Goal: Task Accomplishment & Management: Complete application form

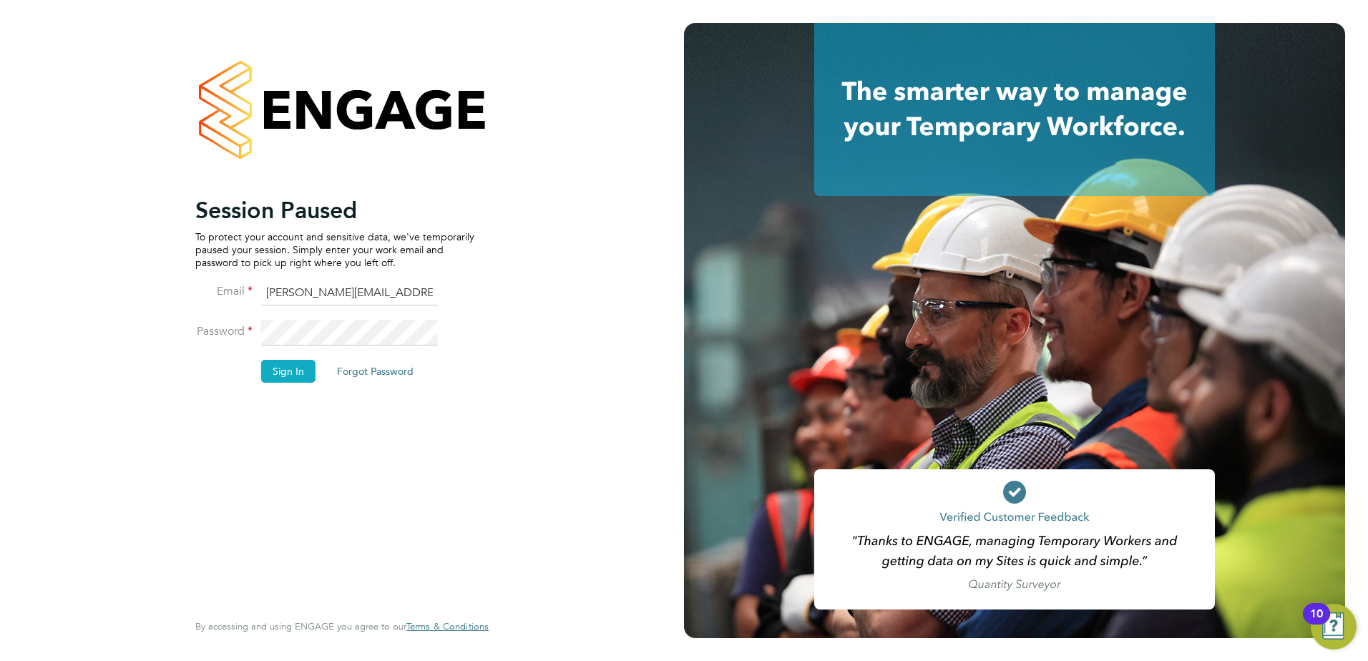
click at [299, 372] on button "Sign In" at bounding box center [288, 371] width 54 height 23
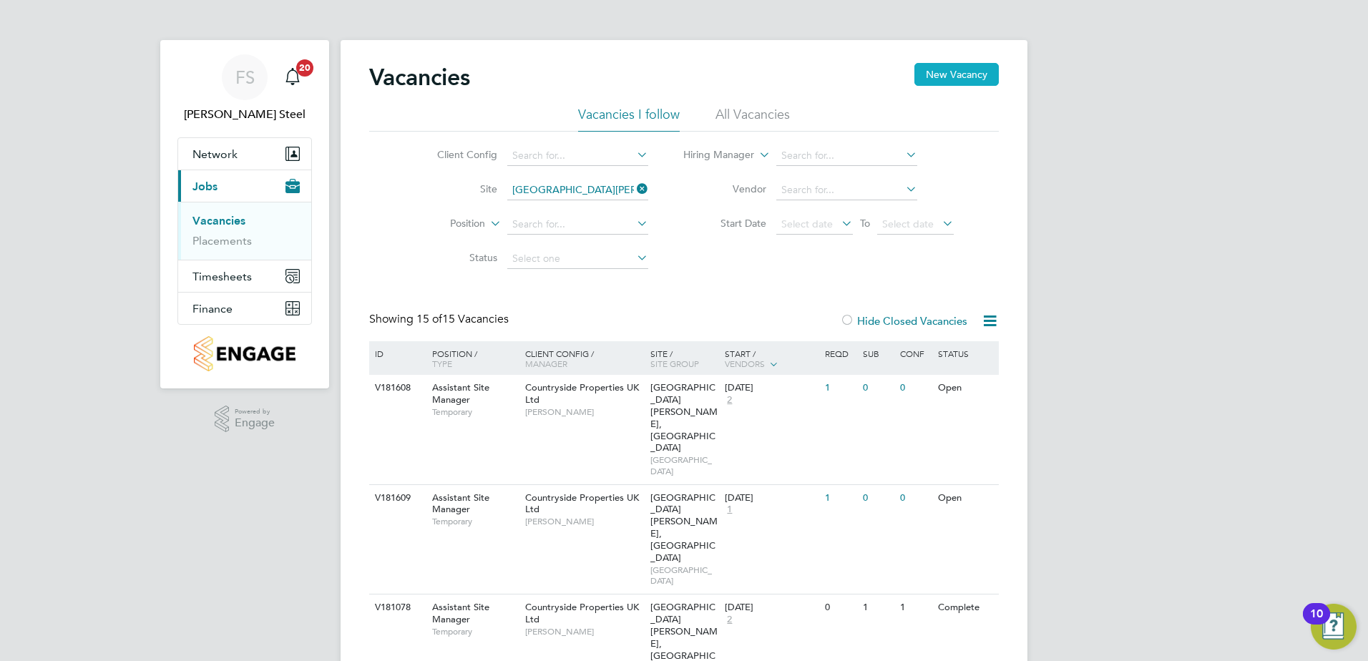
click at [986, 72] on button "New Vacancy" at bounding box center [957, 74] width 84 height 23
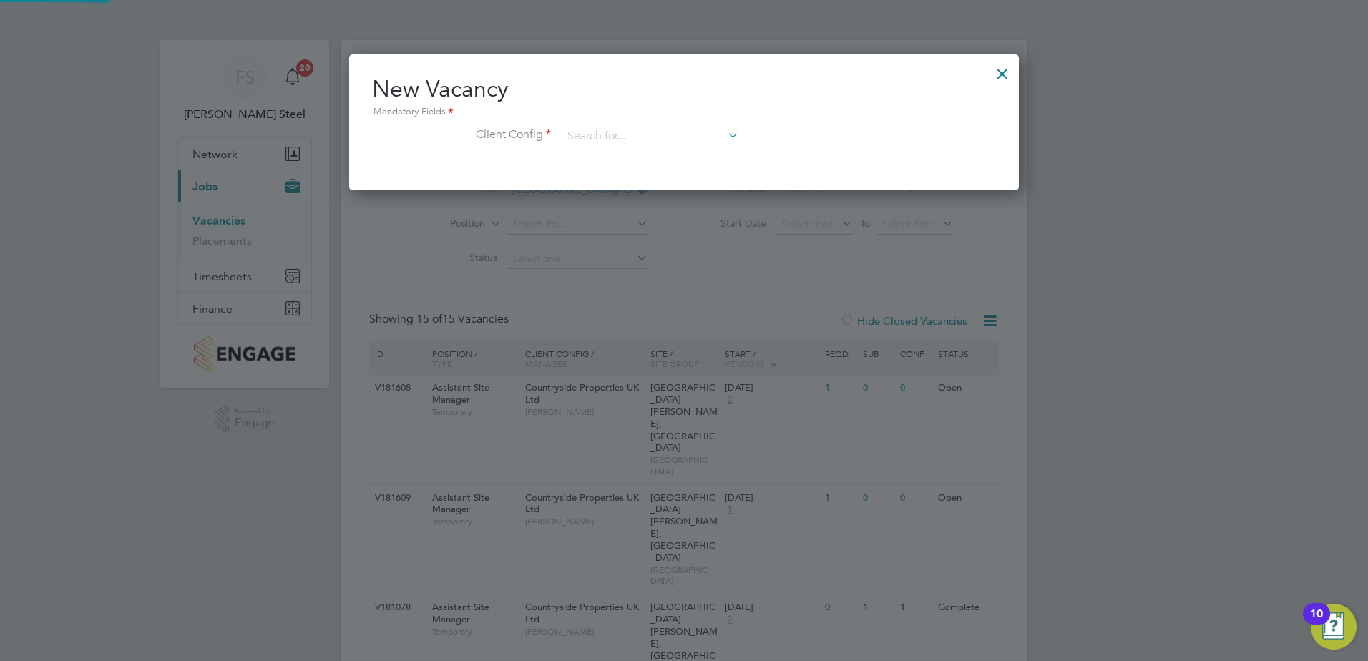
scroll to position [136, 671]
click at [607, 128] on input at bounding box center [651, 136] width 177 height 21
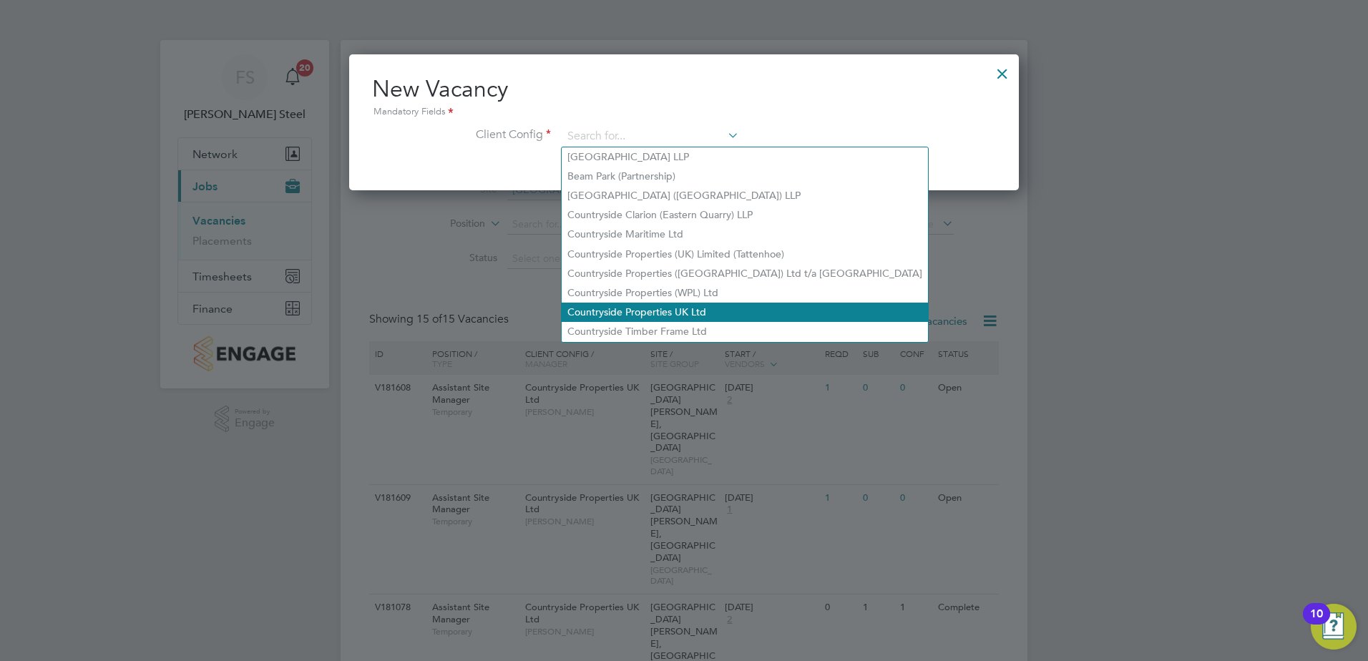
click at [656, 303] on li "Countryside Properties UK Ltd" at bounding box center [745, 312] width 366 height 19
type input "Countryside Properties UK Ltd"
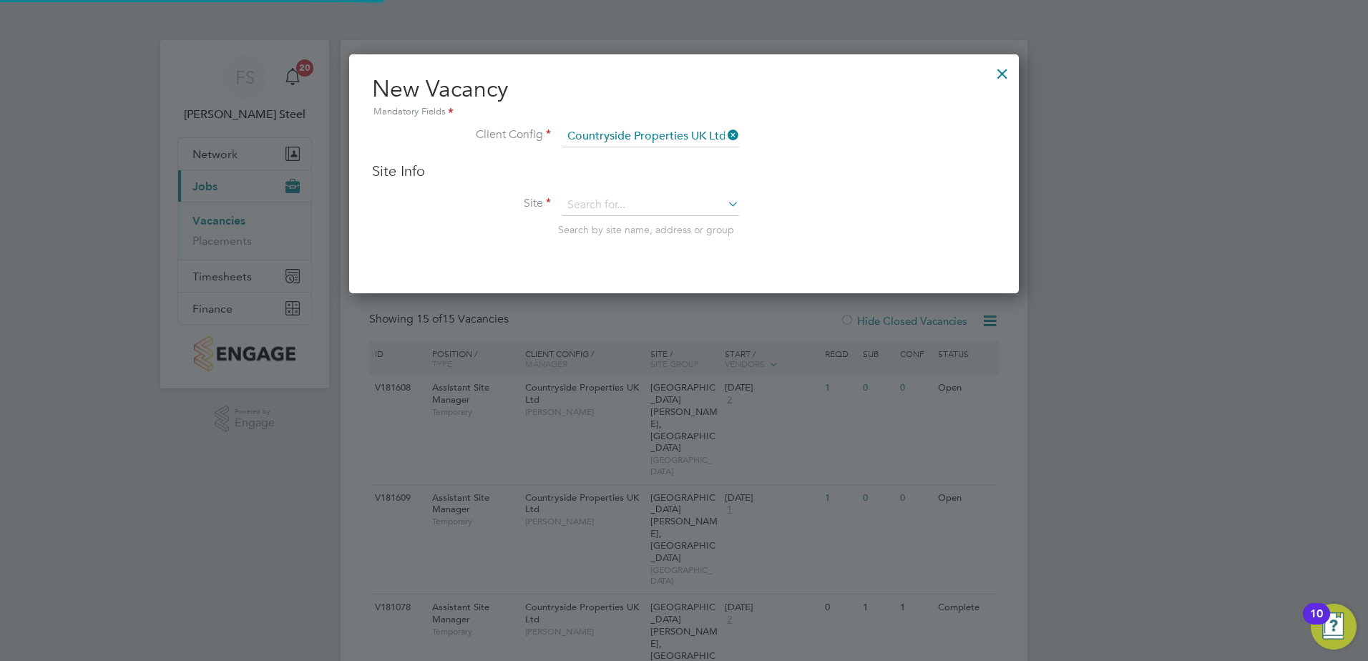
scroll to position [240, 671]
click at [585, 195] on input at bounding box center [651, 205] width 177 height 21
click at [626, 228] on li "[PERSON_NAME][GEOGRAPHIC_DATA], [GEOGRAPHIC_DATA]" at bounding box center [703, 225] width 283 height 19
type input "[PERSON_NAME][GEOGRAPHIC_DATA], [GEOGRAPHIC_DATA]"
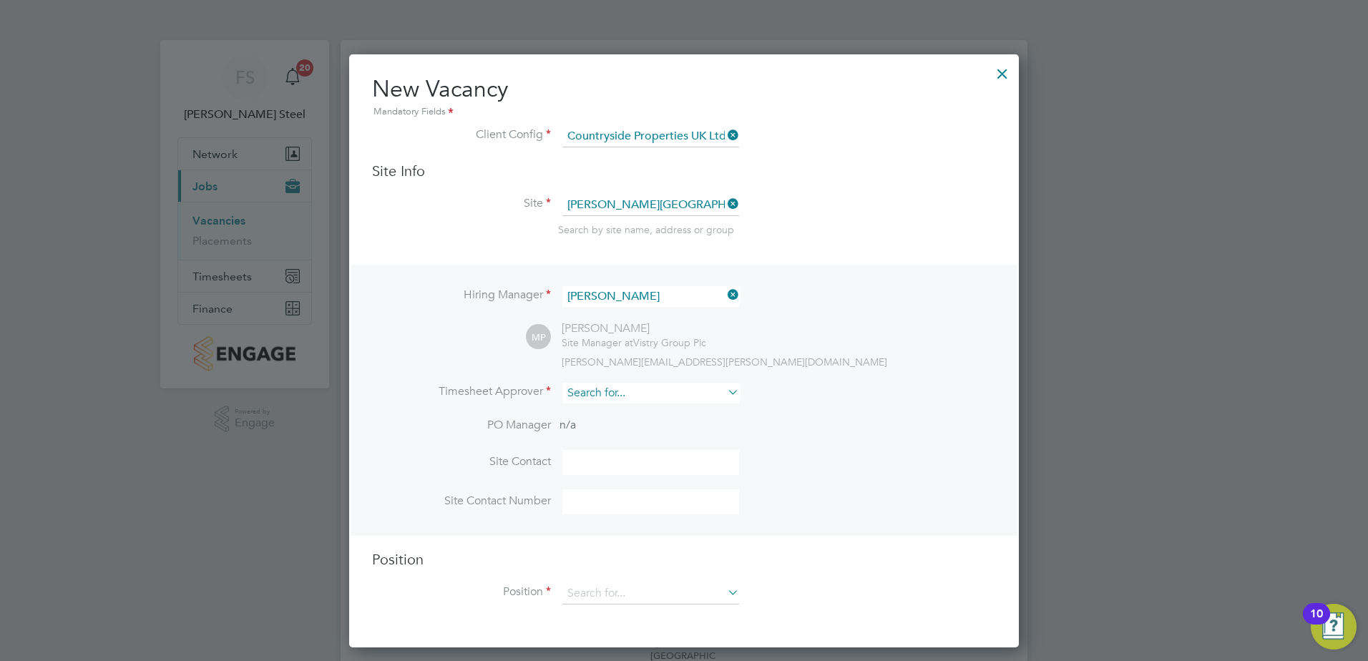
click at [618, 388] on input at bounding box center [651, 393] width 177 height 21
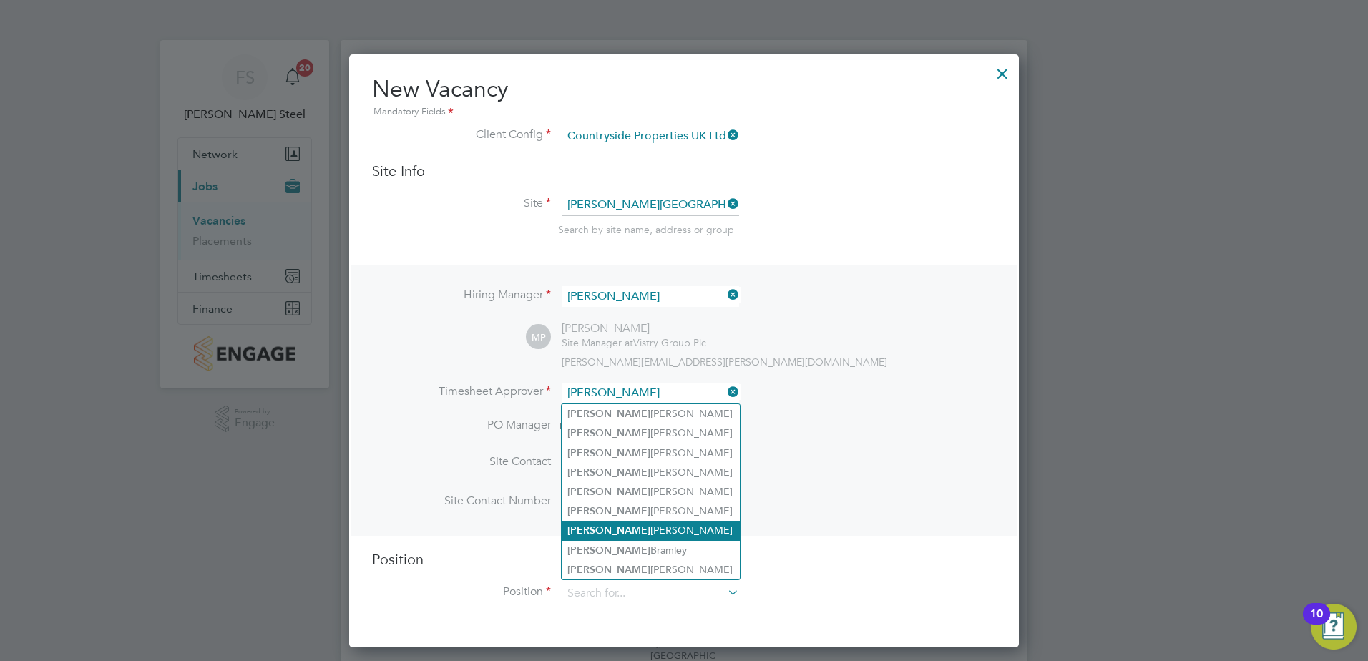
click at [610, 521] on li "[PERSON_NAME]" at bounding box center [651, 530] width 178 height 19
type input "[PERSON_NAME]"
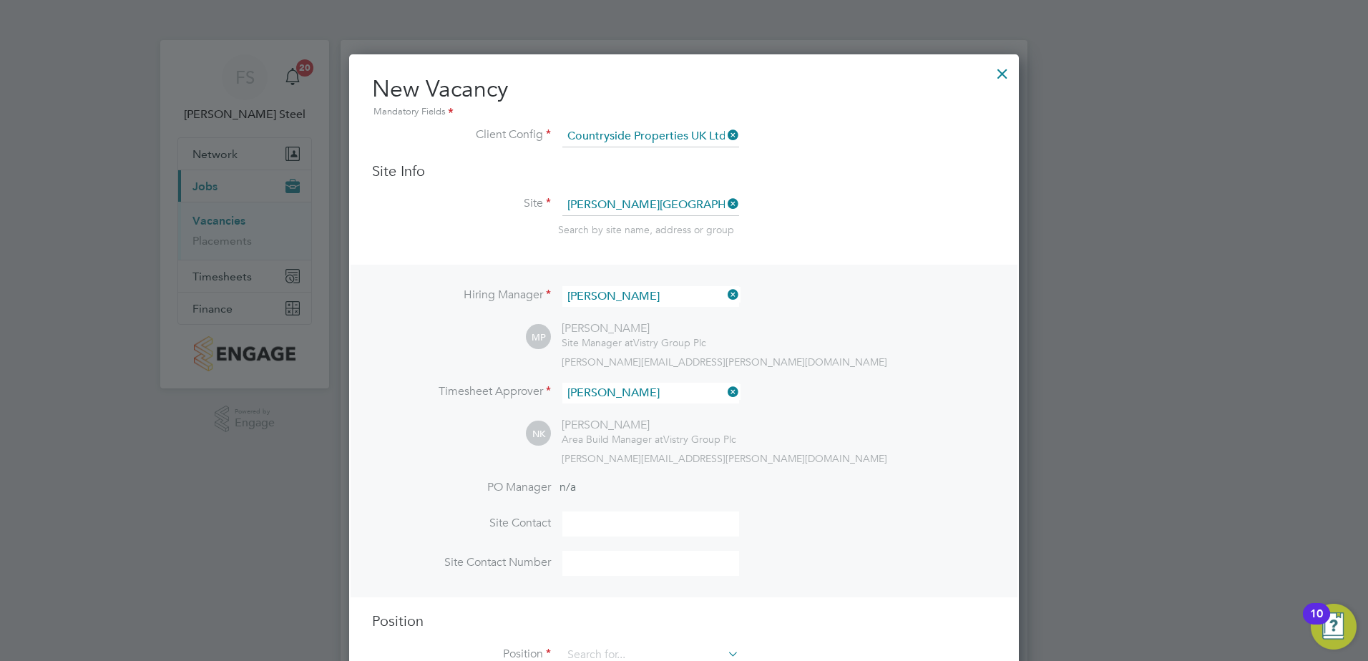
click at [626, 527] on input at bounding box center [651, 524] width 177 height 25
type input "[PERSON_NAME]"
click at [620, 563] on input at bounding box center [651, 563] width 177 height 25
paste input "07562692755"
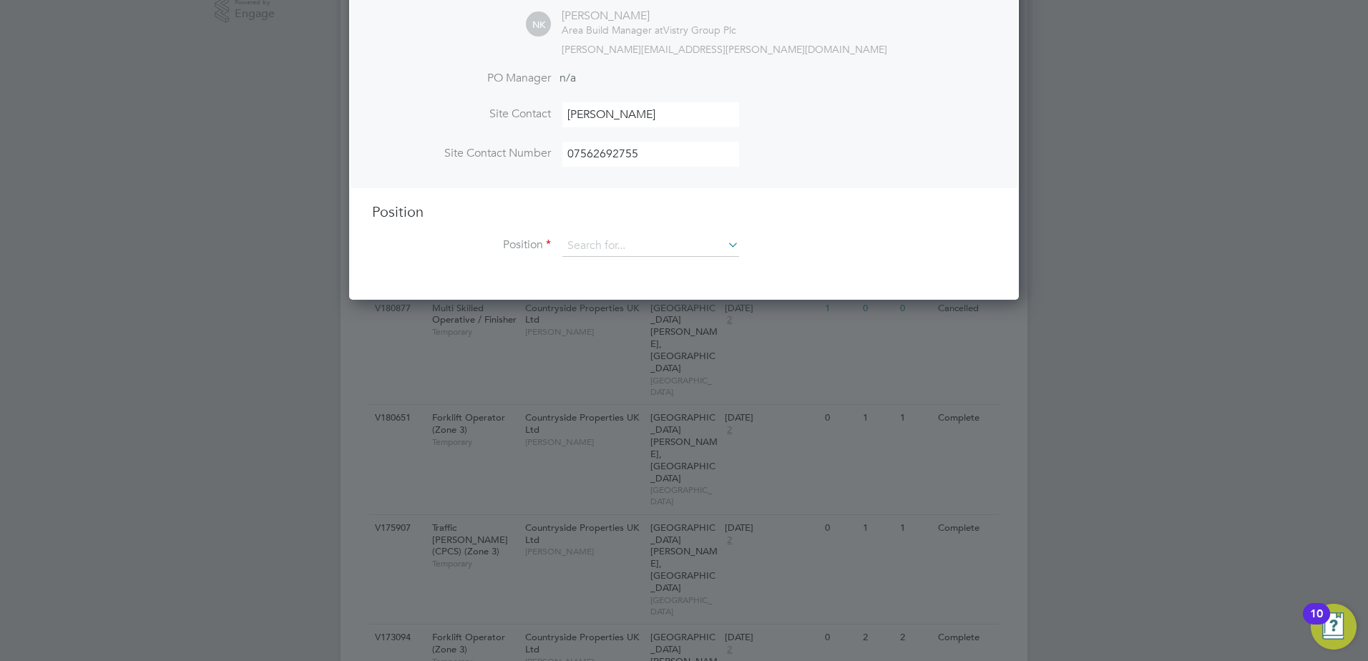
scroll to position [429, 0]
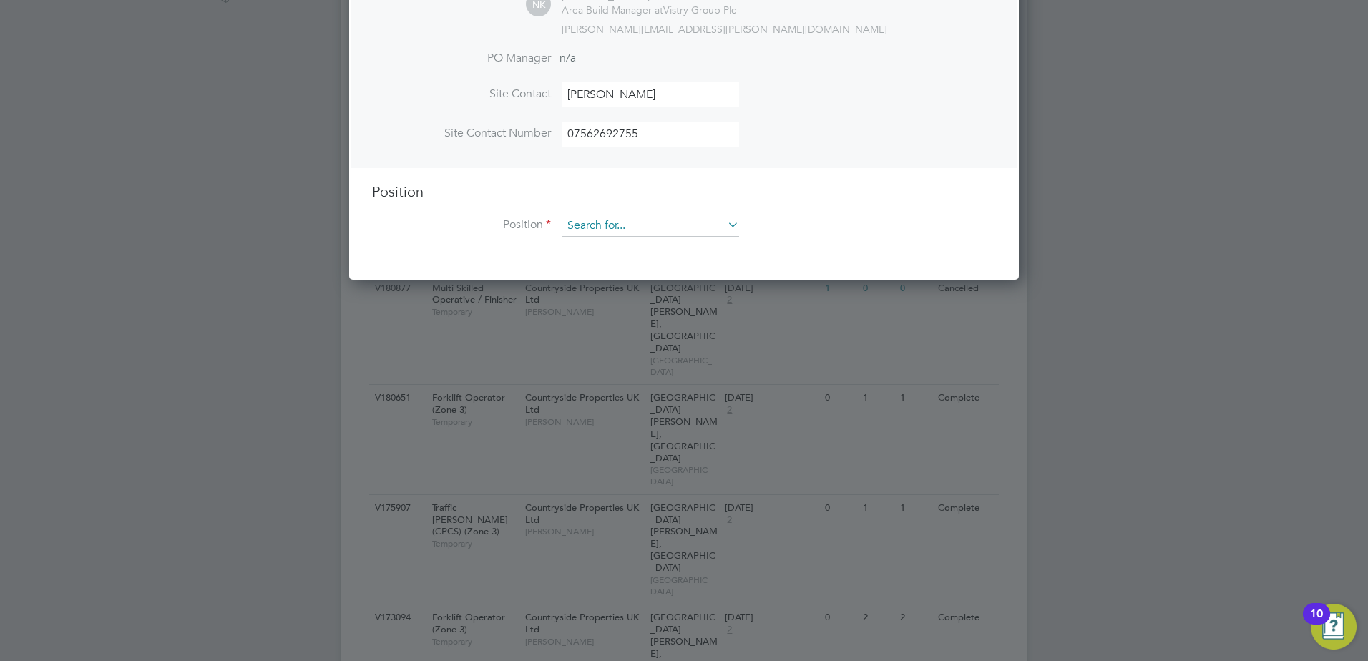
type input "07562692755"
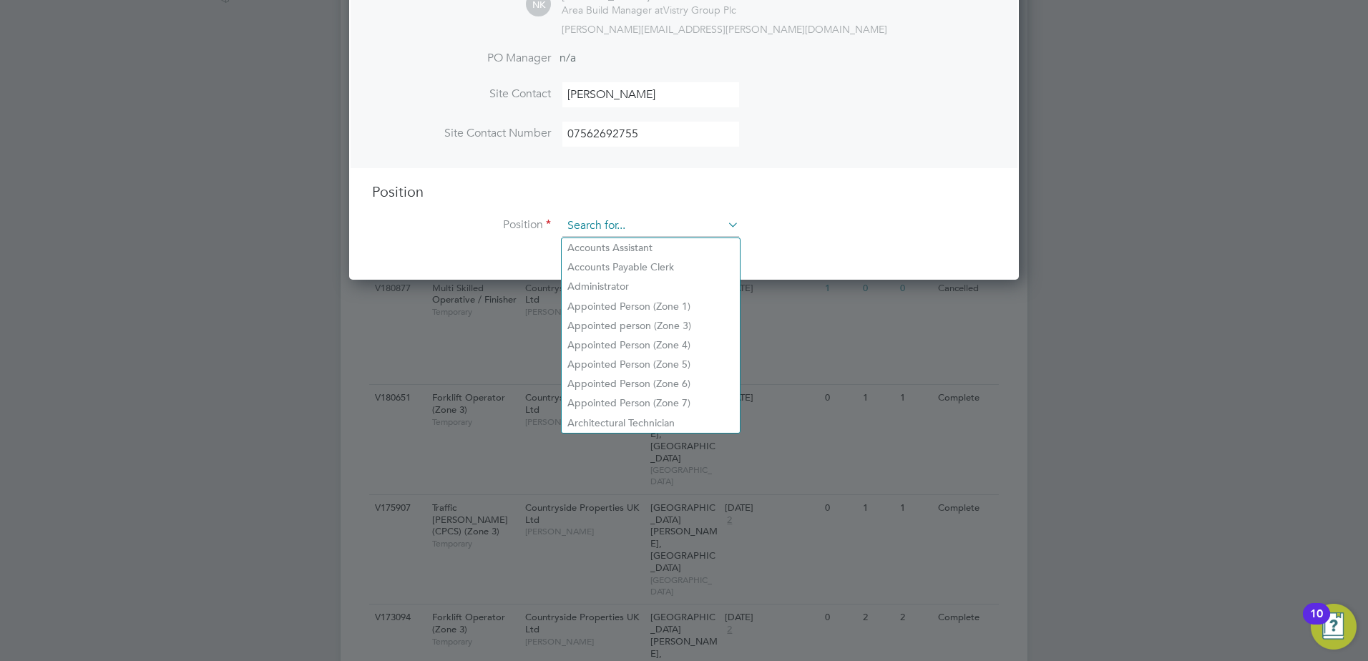
click at [635, 227] on input at bounding box center [651, 225] width 177 height 21
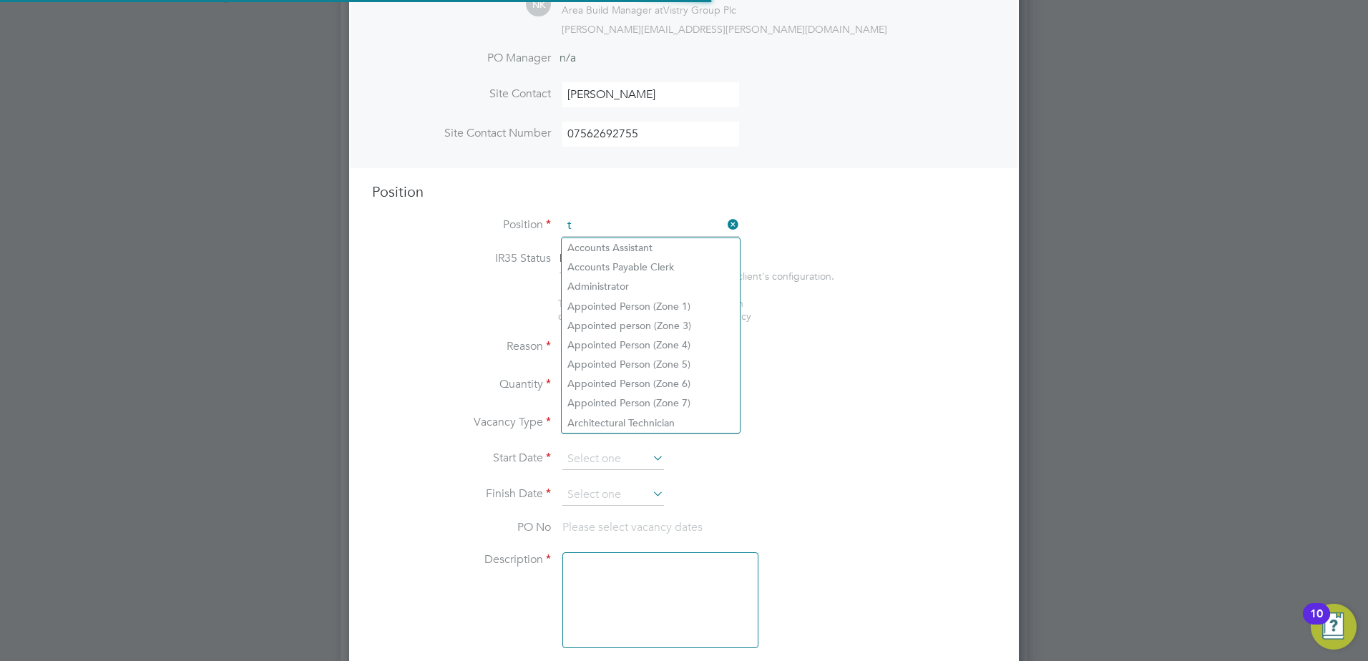
scroll to position [2057, 671]
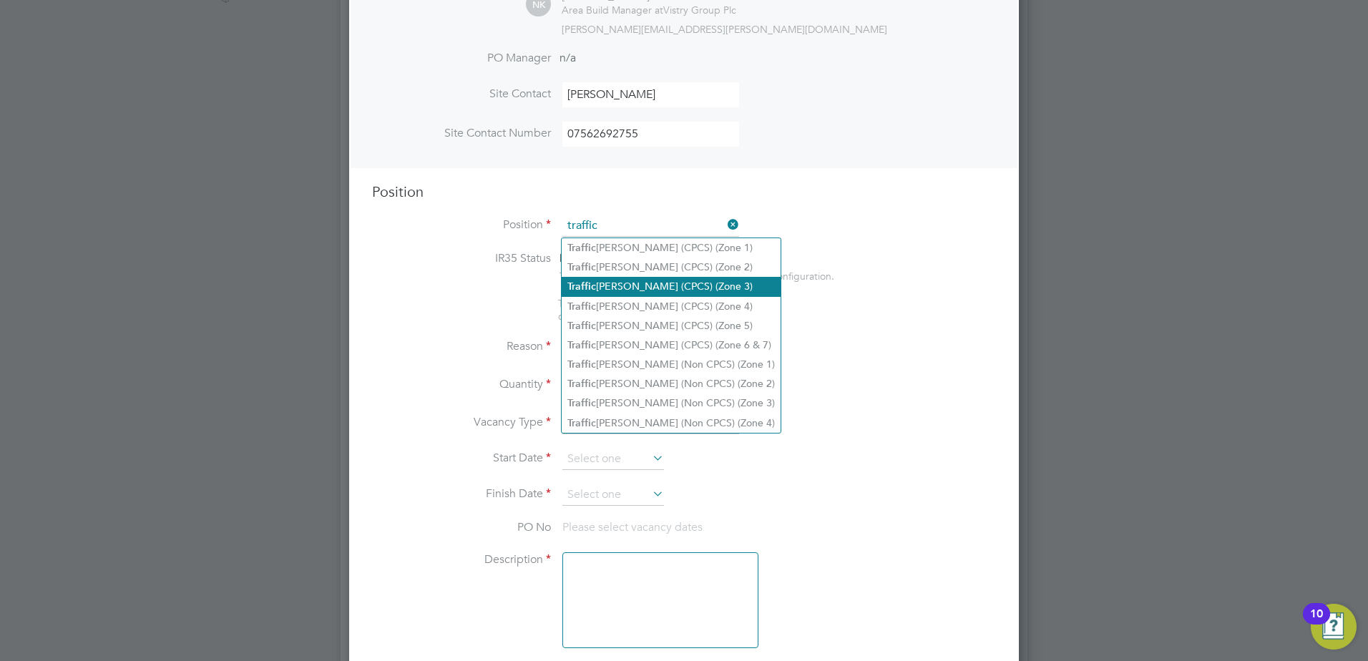
click at [619, 285] on li "Traffic [PERSON_NAME] (CPCS) (Zone 3)" at bounding box center [671, 286] width 219 height 19
type input "Traffic [PERSON_NAME] (CPCS) (Zone 3)"
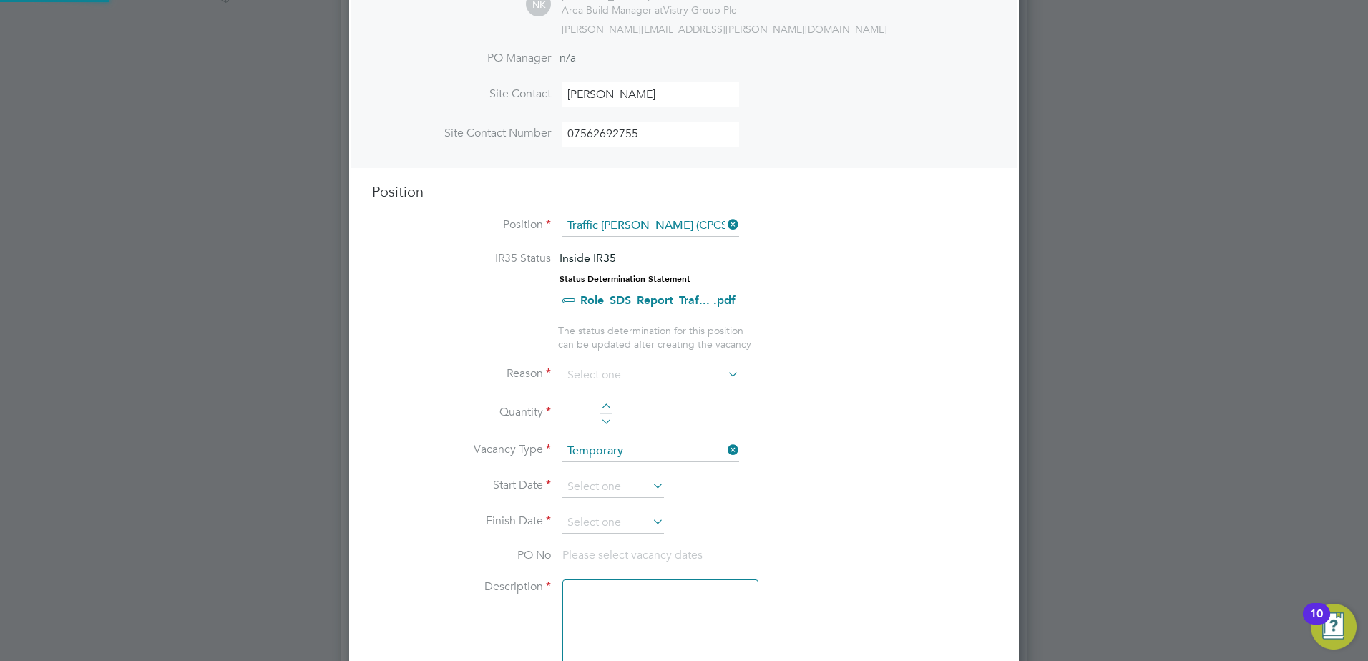
type textarea "- Working under the supervision and management of the Project Manager, Site Man…"
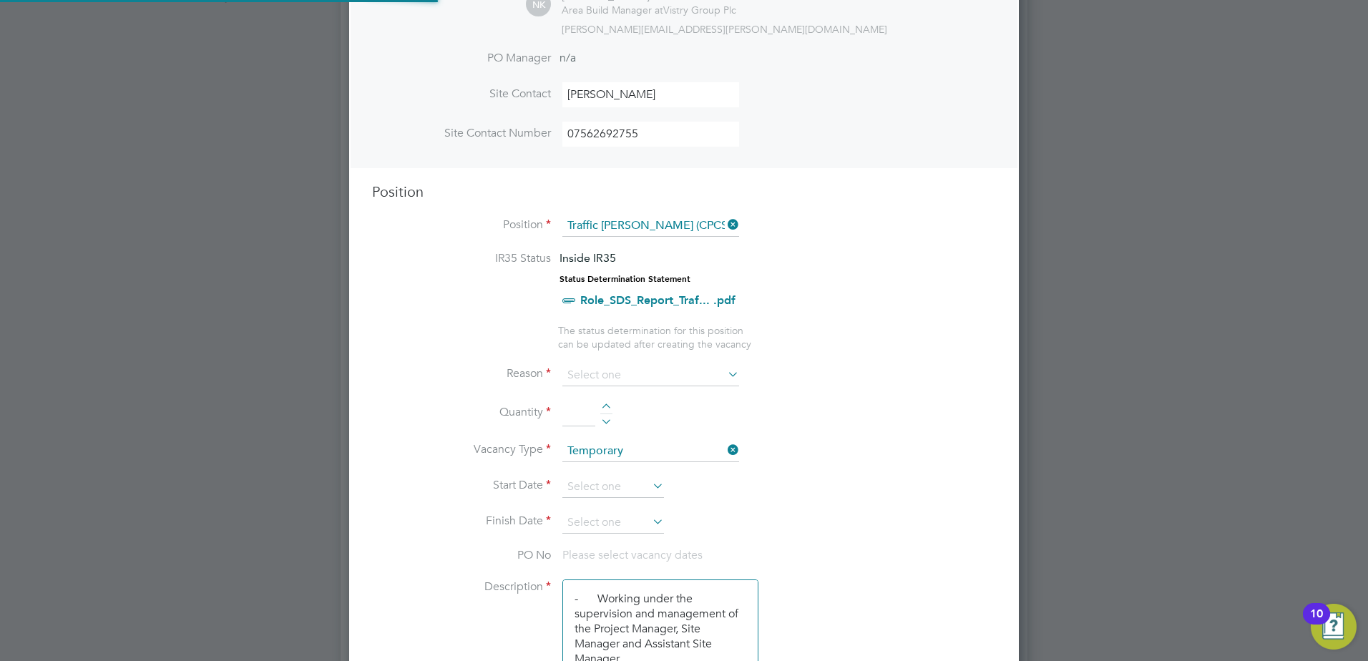
scroll to position [42, 75]
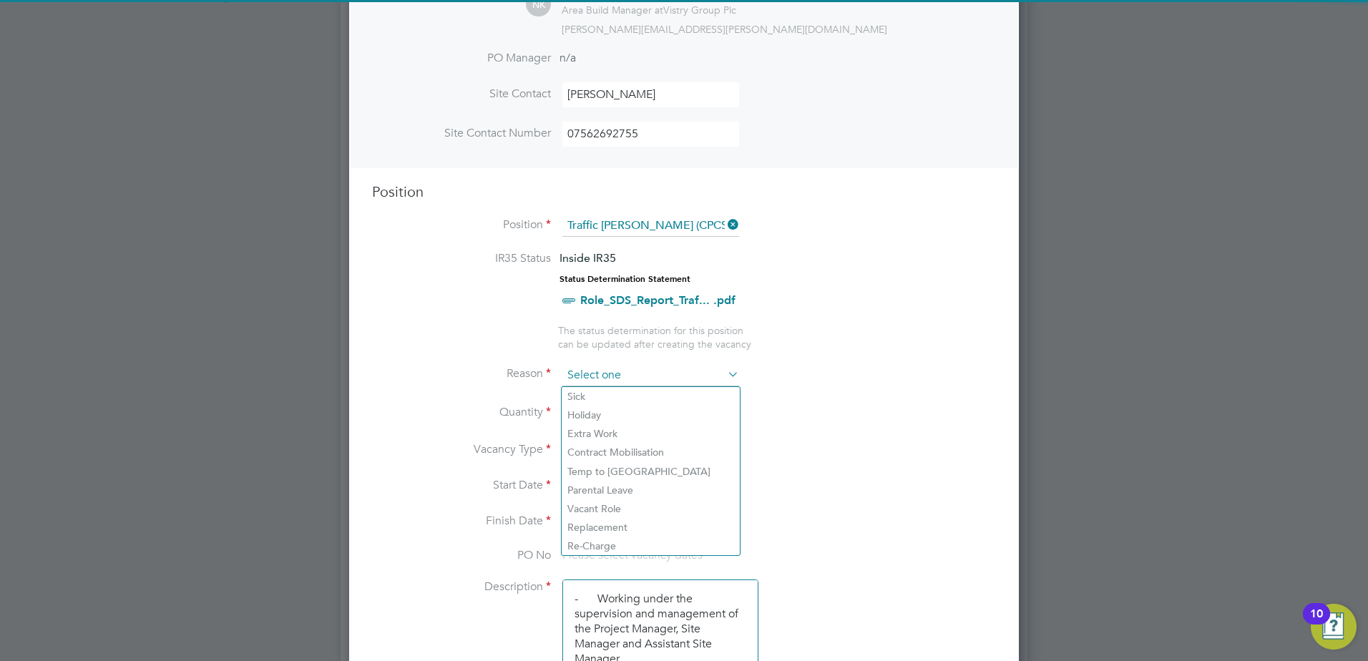
click at [633, 376] on input at bounding box center [651, 375] width 177 height 21
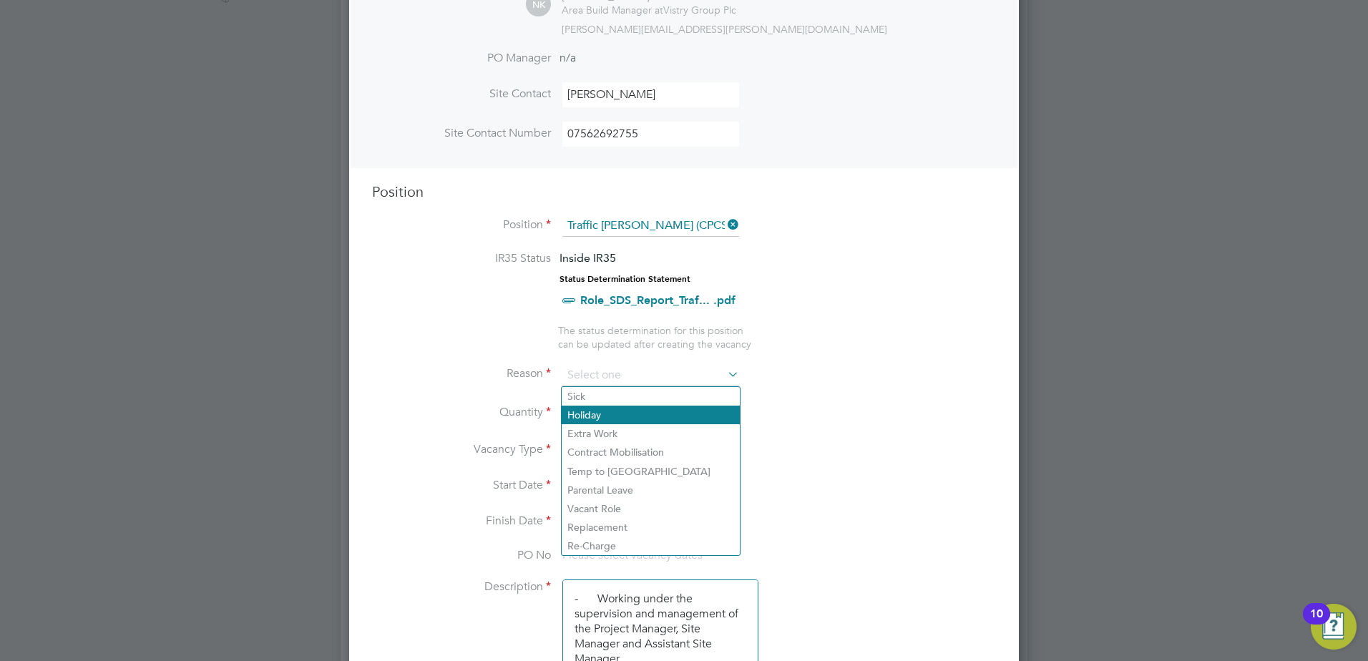
click at [614, 413] on li "Holiday" at bounding box center [651, 415] width 178 height 19
type input "Holiday"
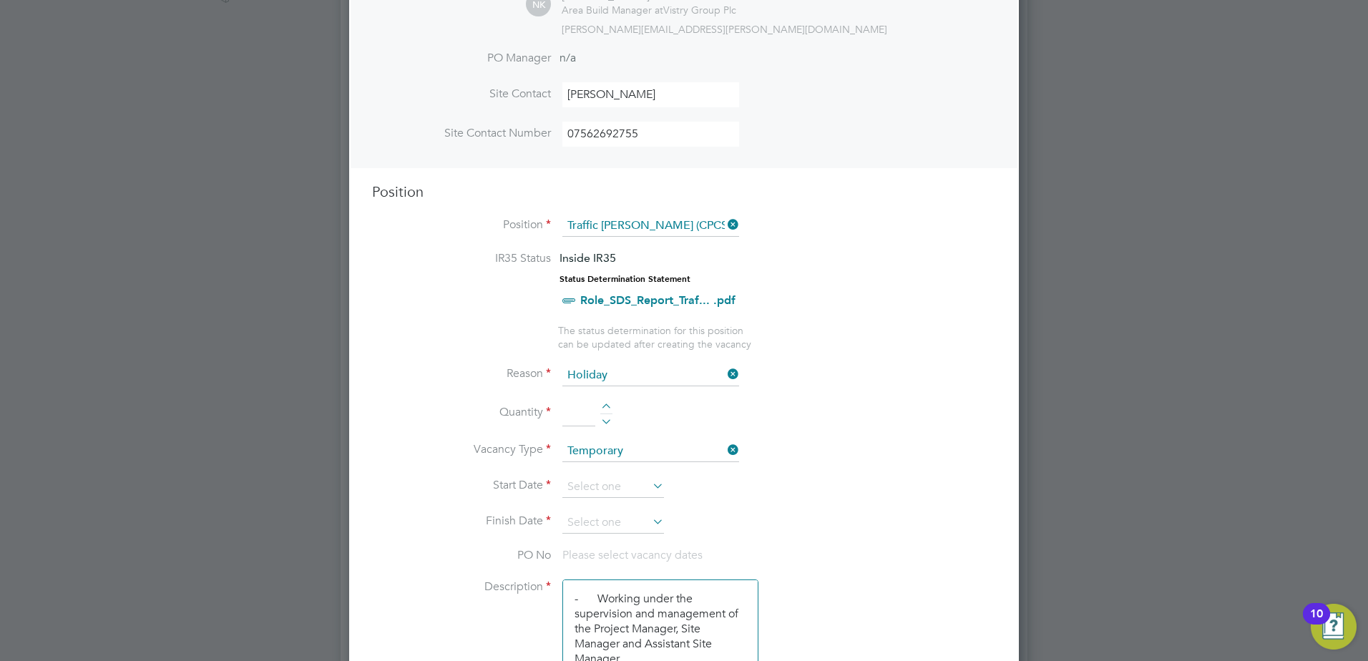
click at [606, 404] on div at bounding box center [606, 409] width 12 height 10
type input "1"
click at [725, 377] on icon at bounding box center [725, 374] width 0 height 20
click at [703, 374] on input at bounding box center [651, 375] width 177 height 21
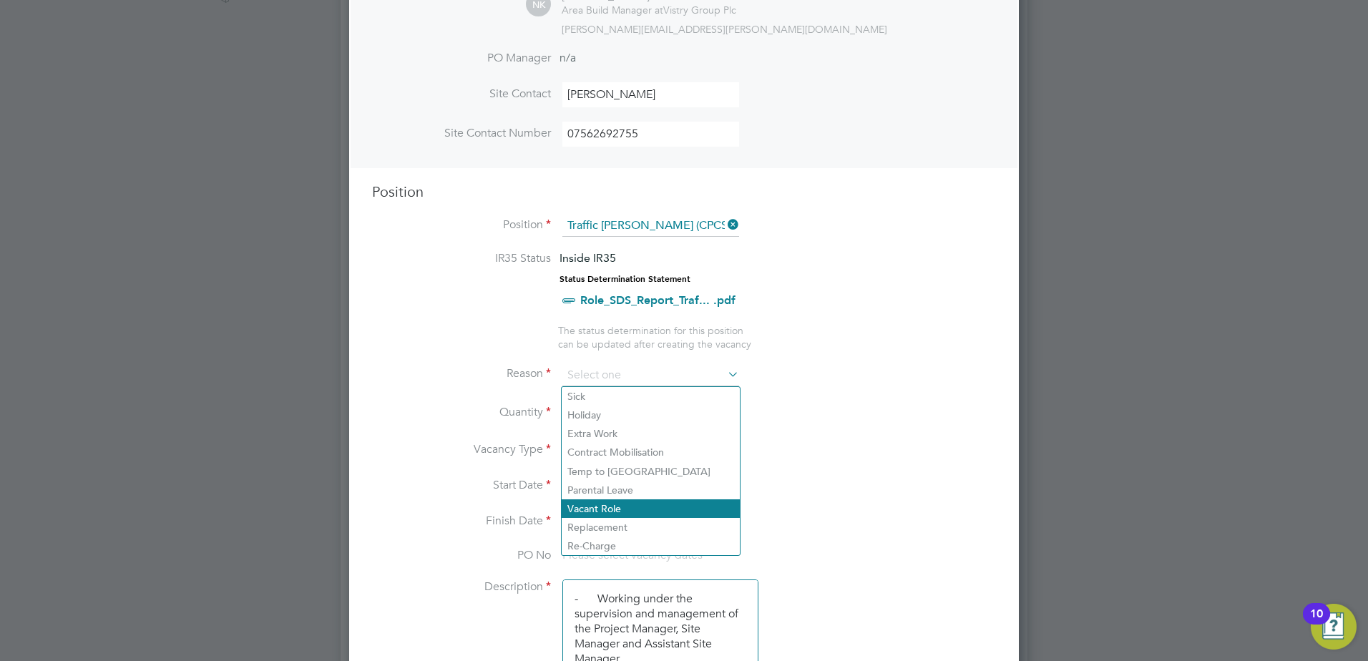
click at [608, 515] on li "Vacant Role" at bounding box center [651, 509] width 178 height 19
type input "Vacant Role"
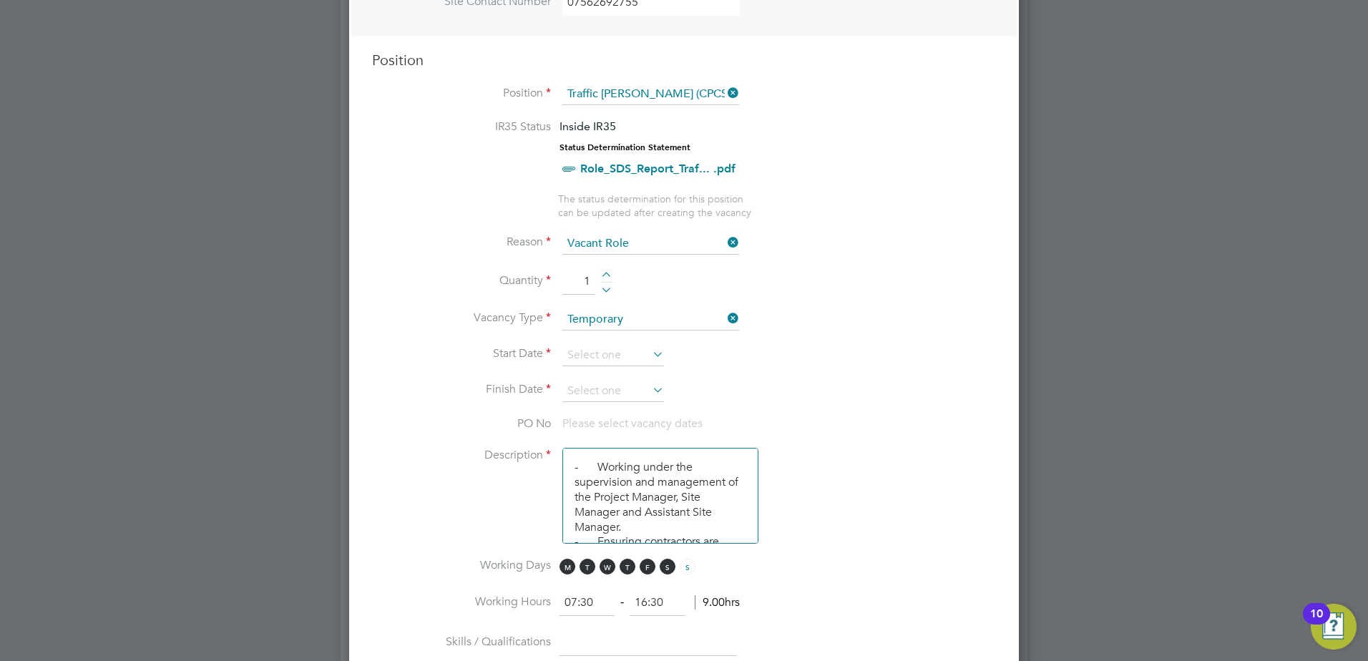
scroll to position [573, 0]
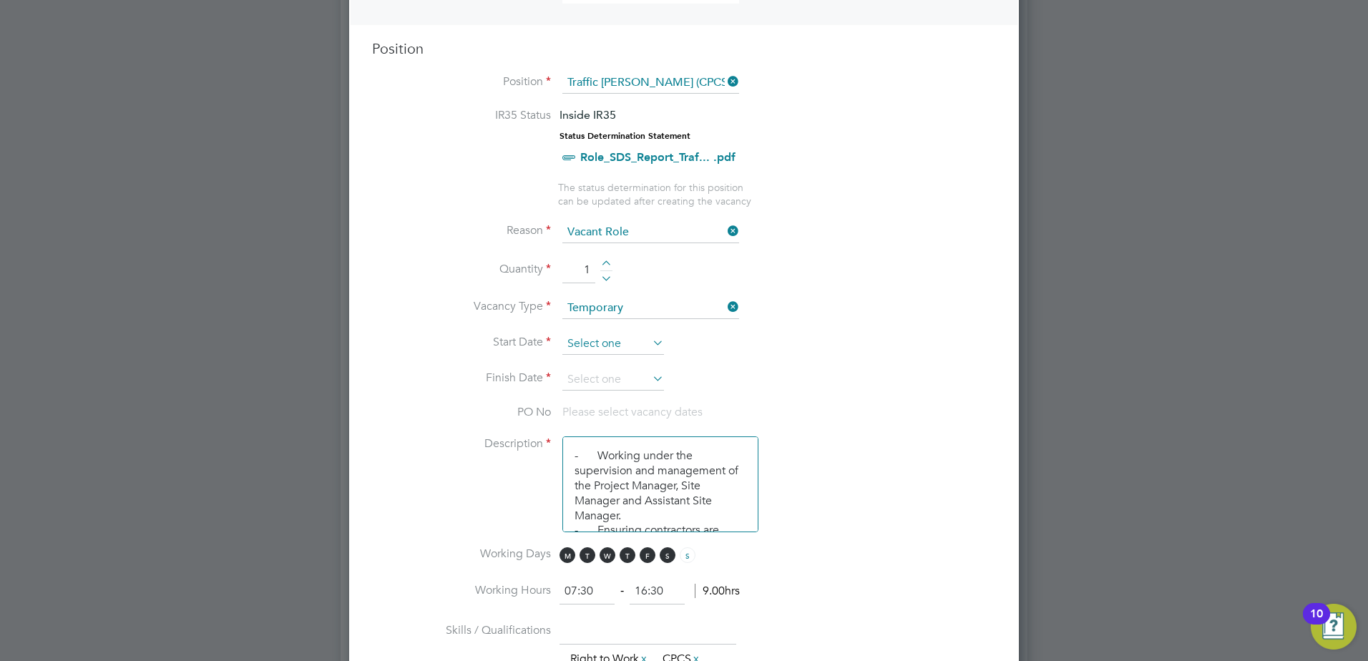
click at [635, 348] on input at bounding box center [614, 344] width 102 height 21
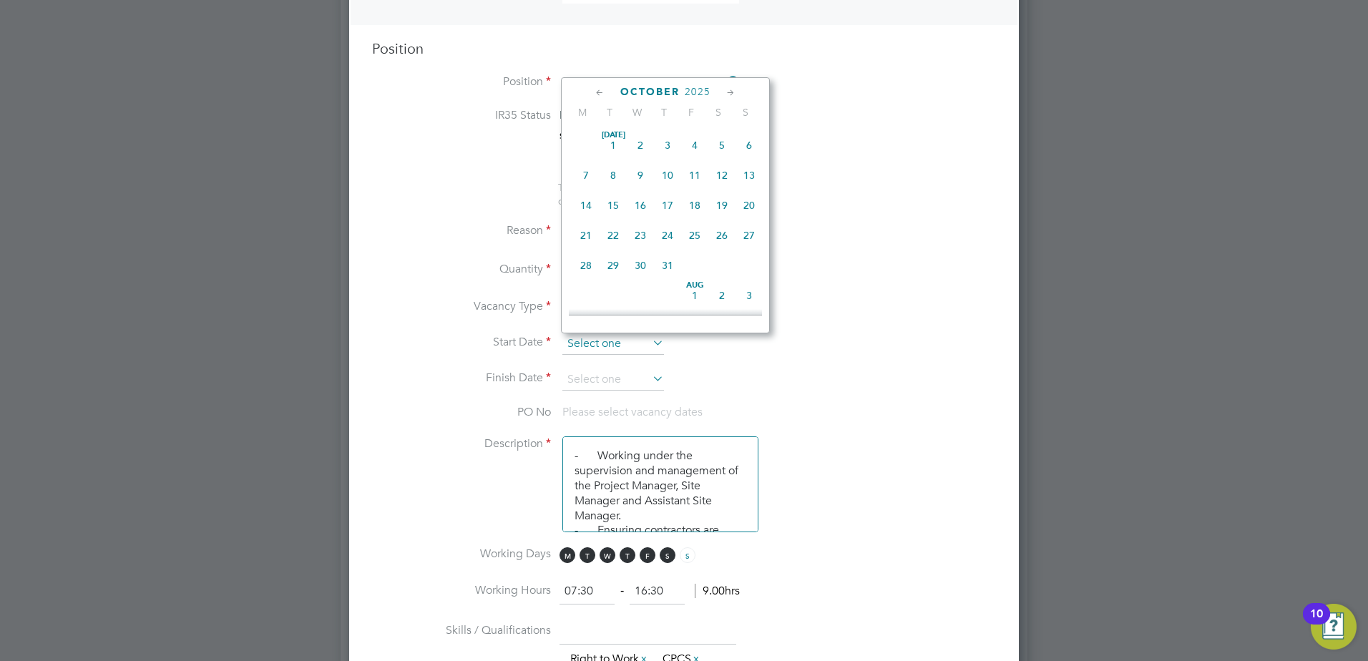
scroll to position [403, 0]
click at [586, 142] on span "22" at bounding box center [586, 134] width 27 height 27
type input "[DATE]"
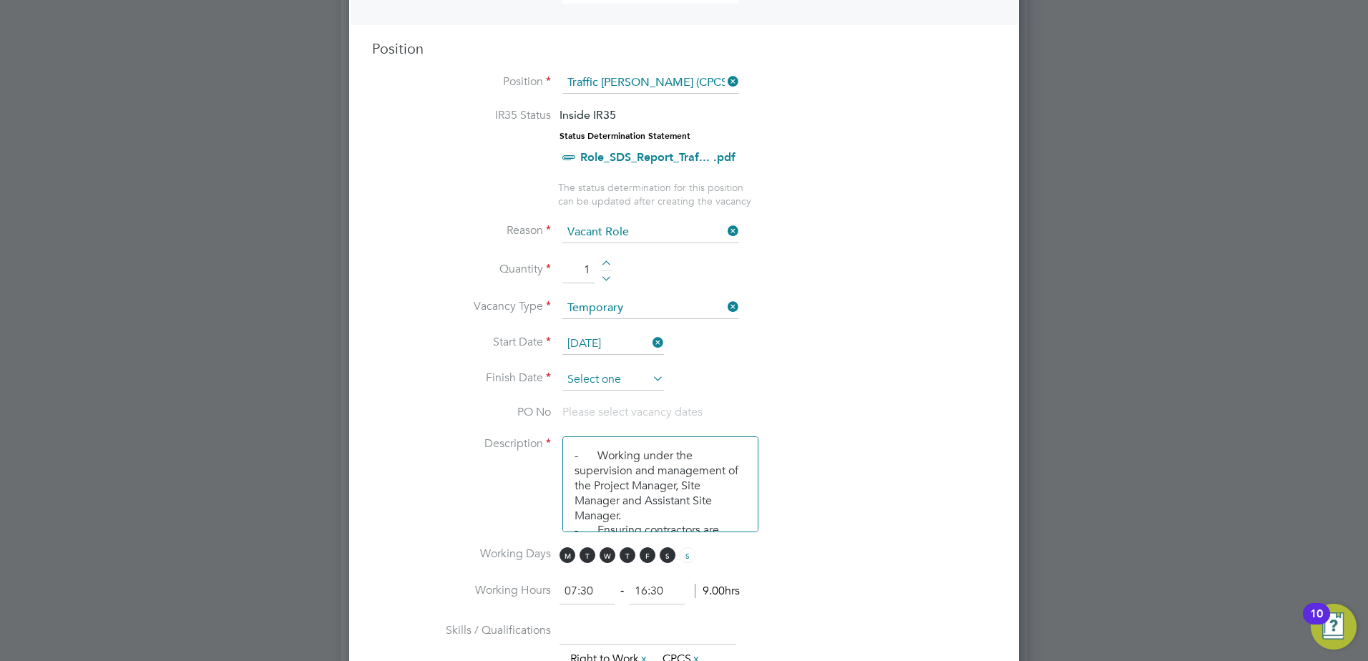
click at [641, 377] on input at bounding box center [614, 379] width 102 height 21
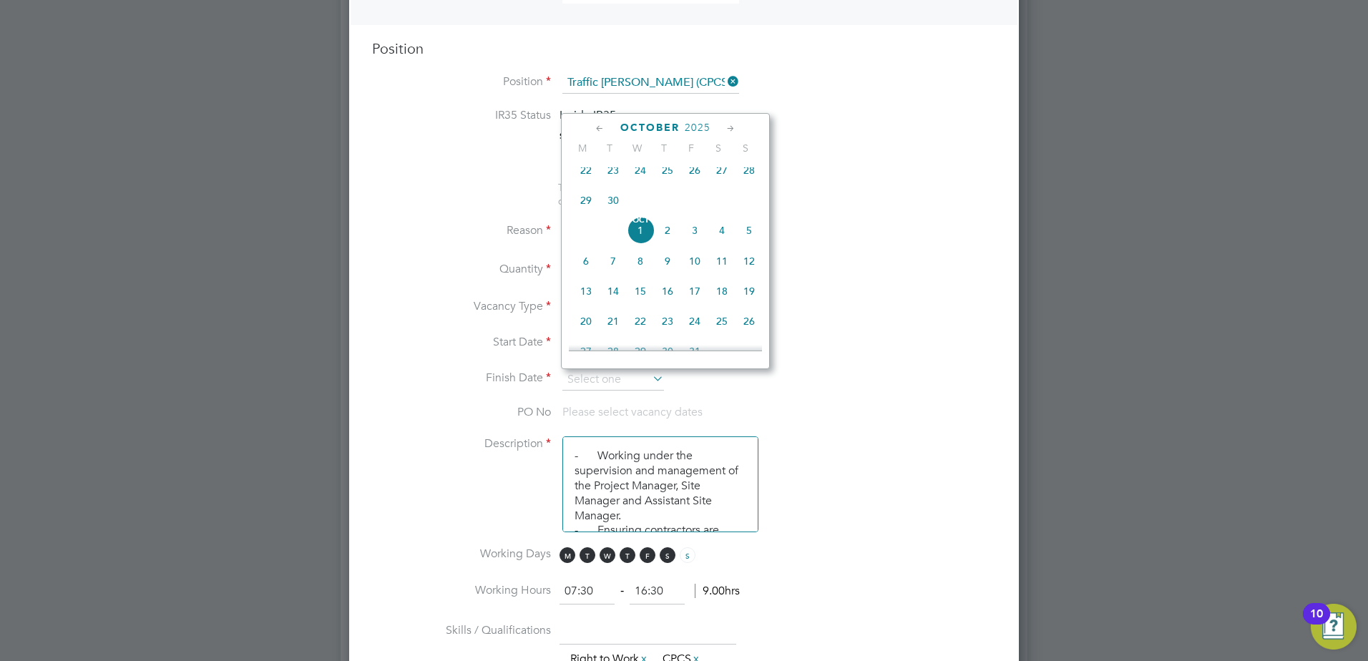
click at [726, 128] on icon at bounding box center [731, 129] width 14 height 16
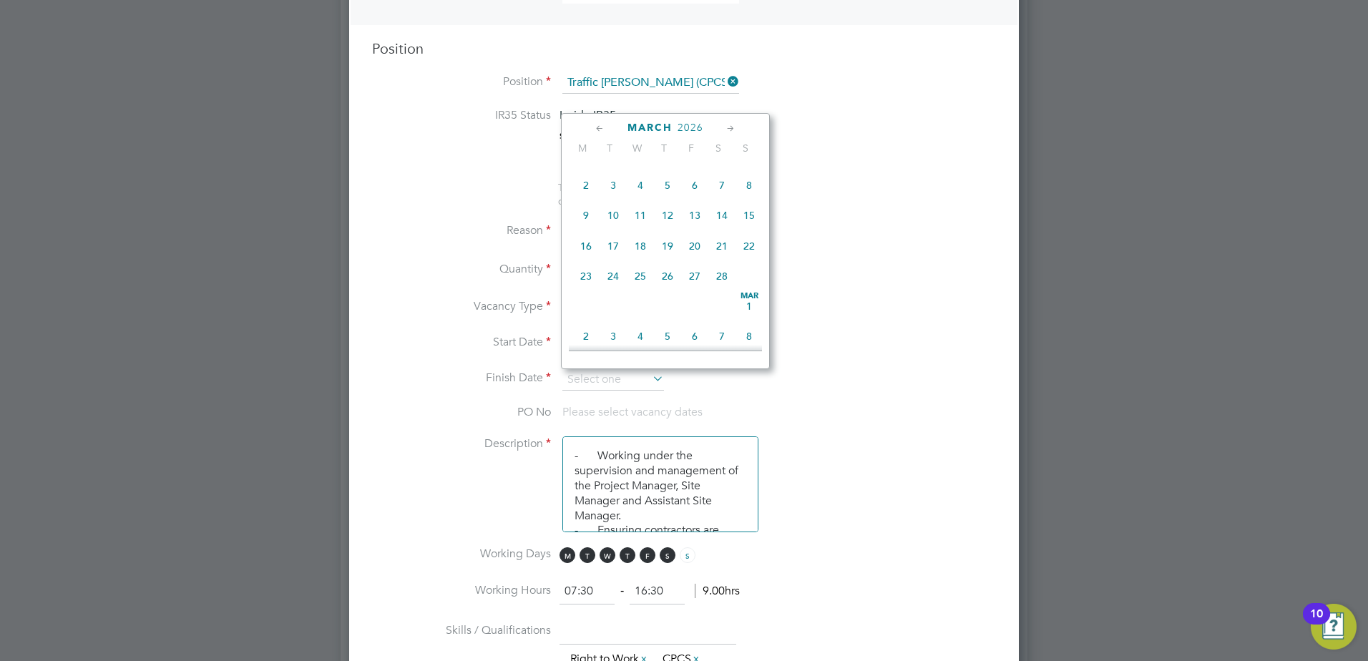
scroll to position [1237, 0]
click at [615, 316] on span "31" at bounding box center [613, 302] width 27 height 27
type input "[DATE]"
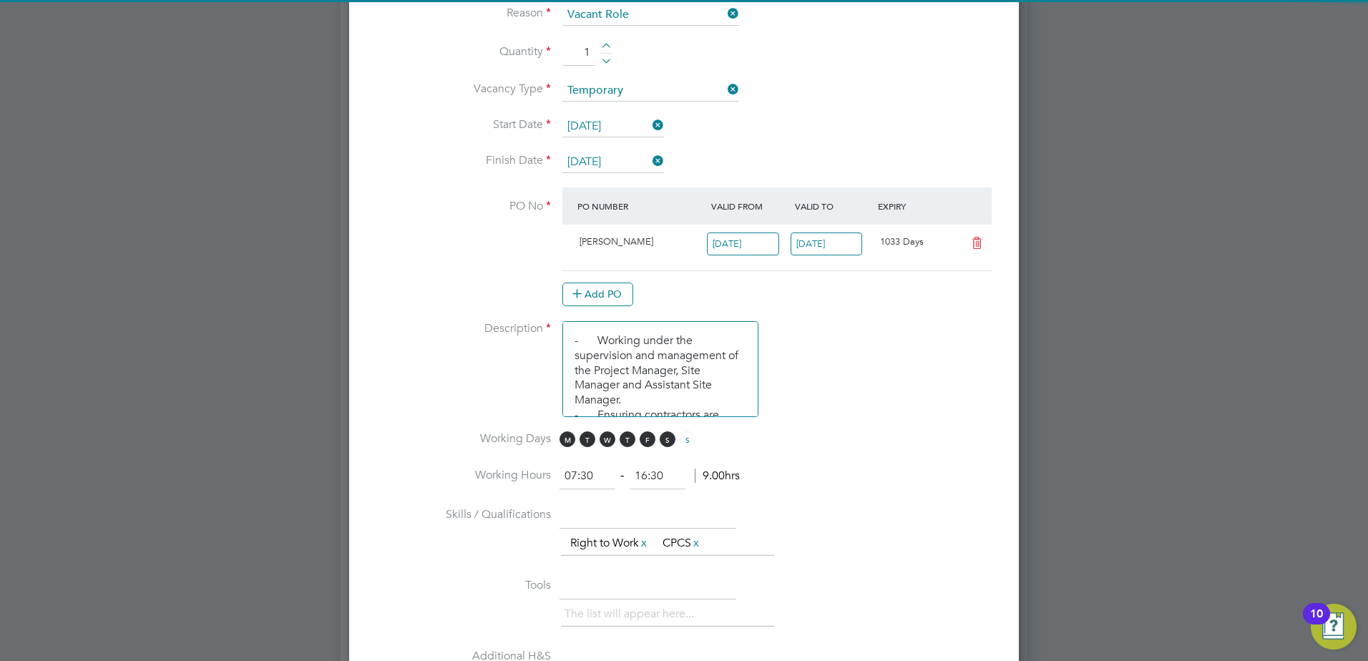
scroll to position [859, 0]
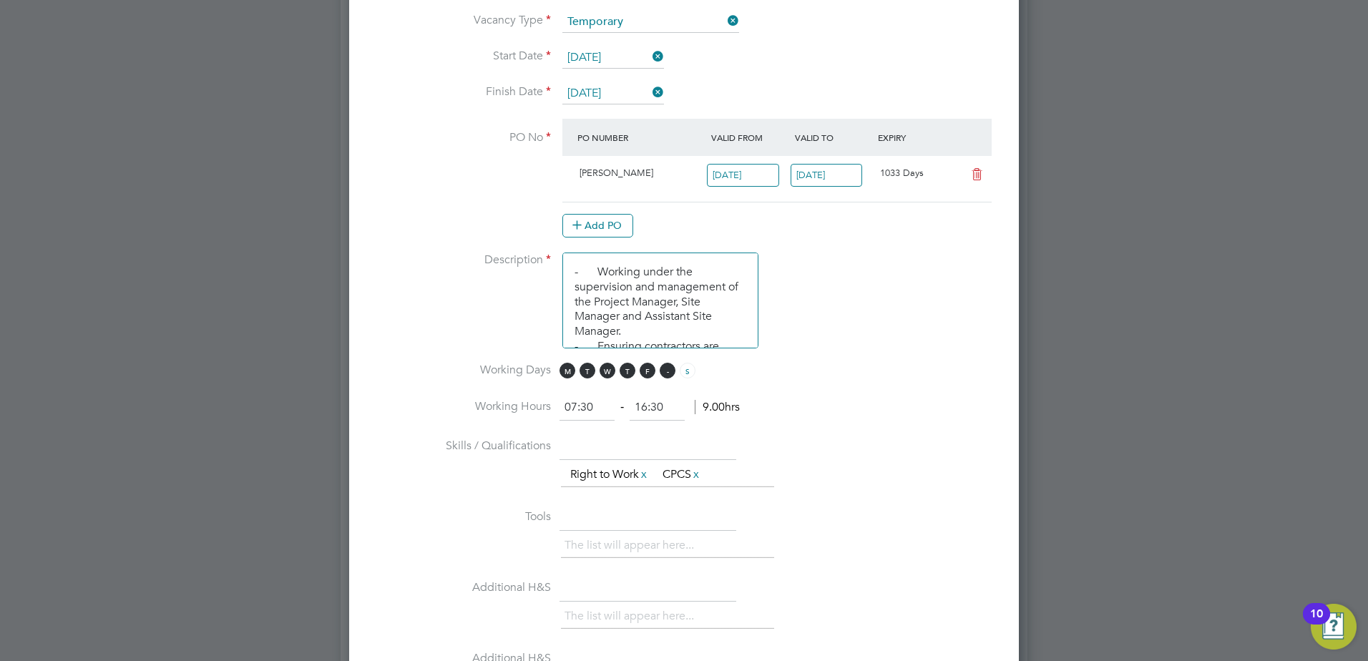
click at [671, 372] on span "S" at bounding box center [668, 371] width 16 height 16
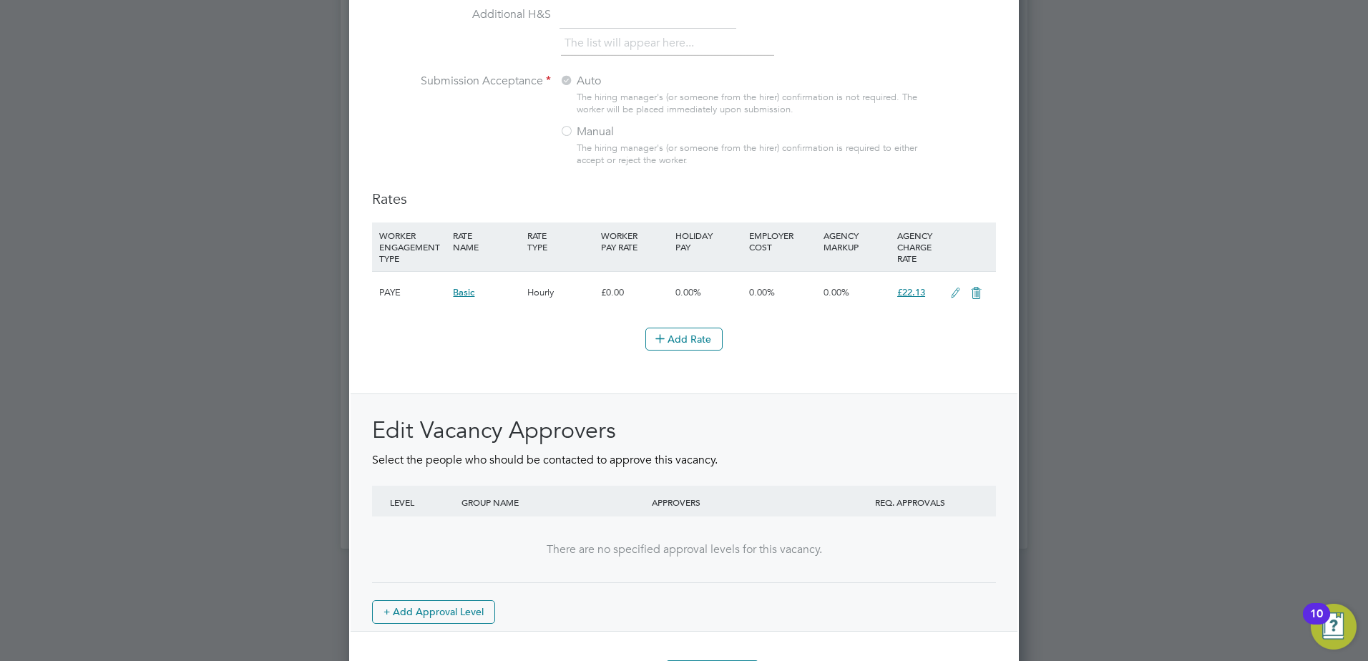
scroll to position [1554, 0]
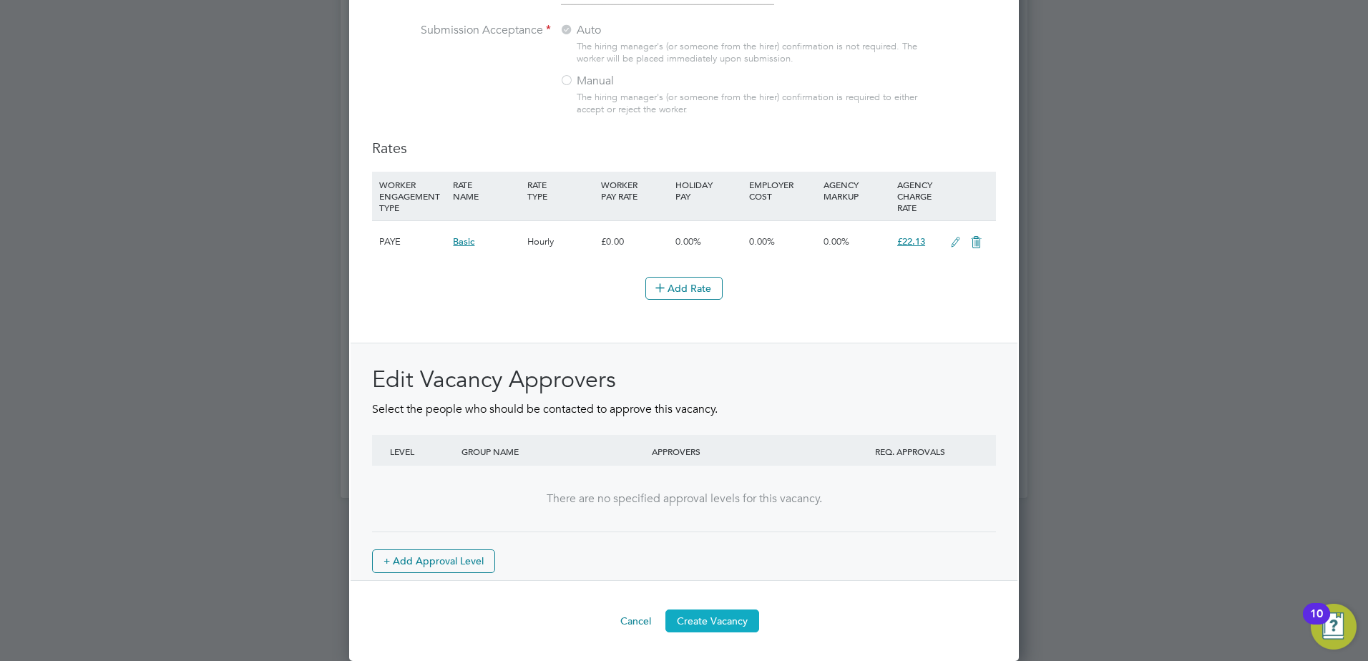
click at [715, 623] on button "Create Vacancy" at bounding box center [713, 621] width 94 height 23
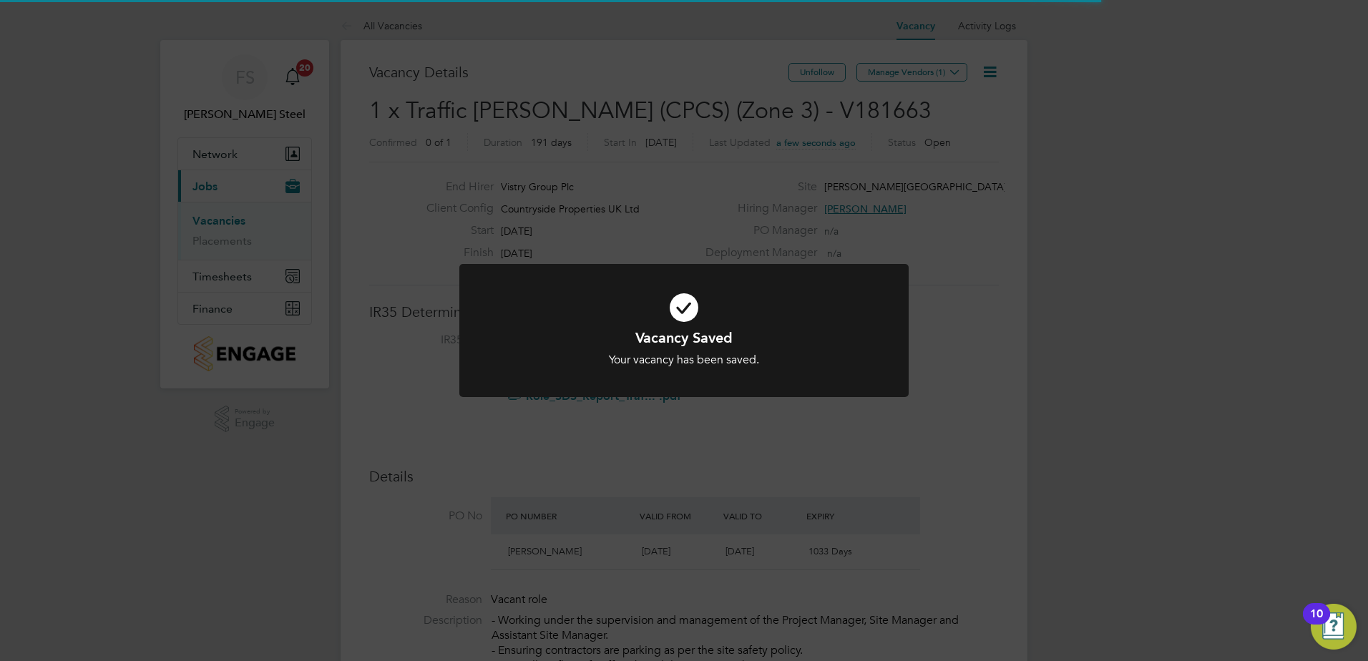
click at [754, 356] on div "Your vacancy has been saved." at bounding box center [684, 360] width 372 height 15
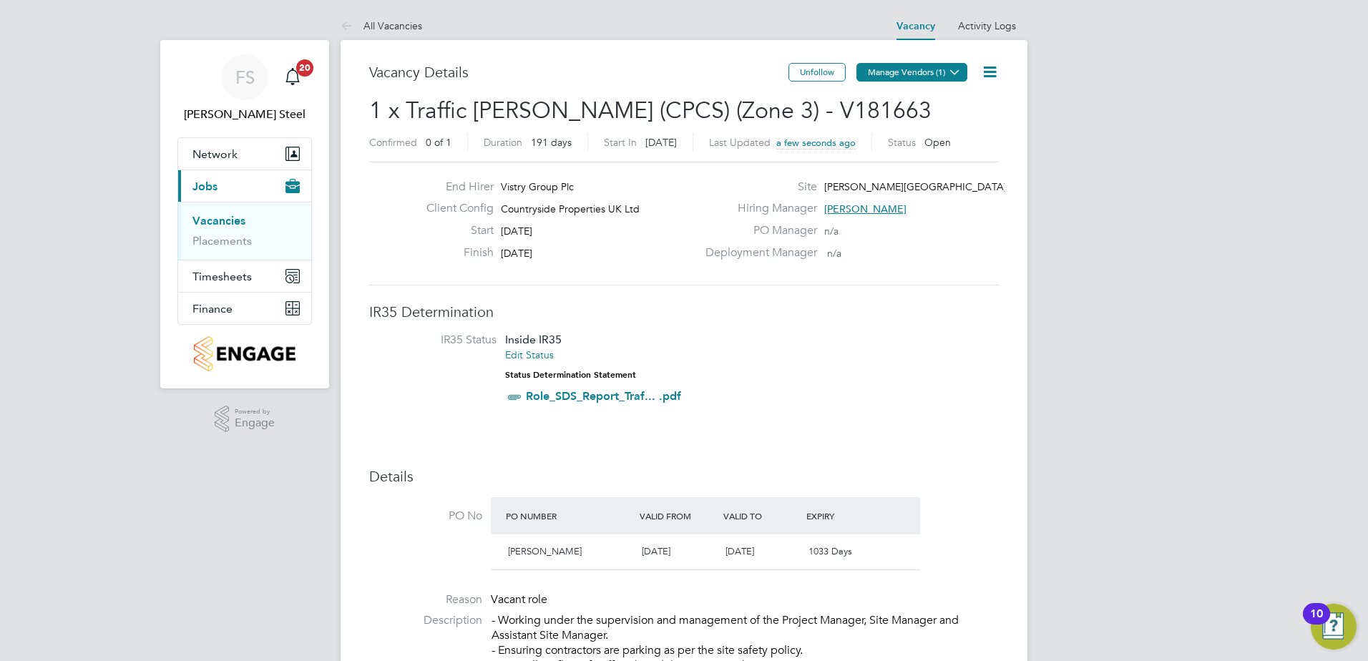
click at [927, 65] on button "Manage Vendors (1)" at bounding box center [912, 72] width 111 height 19
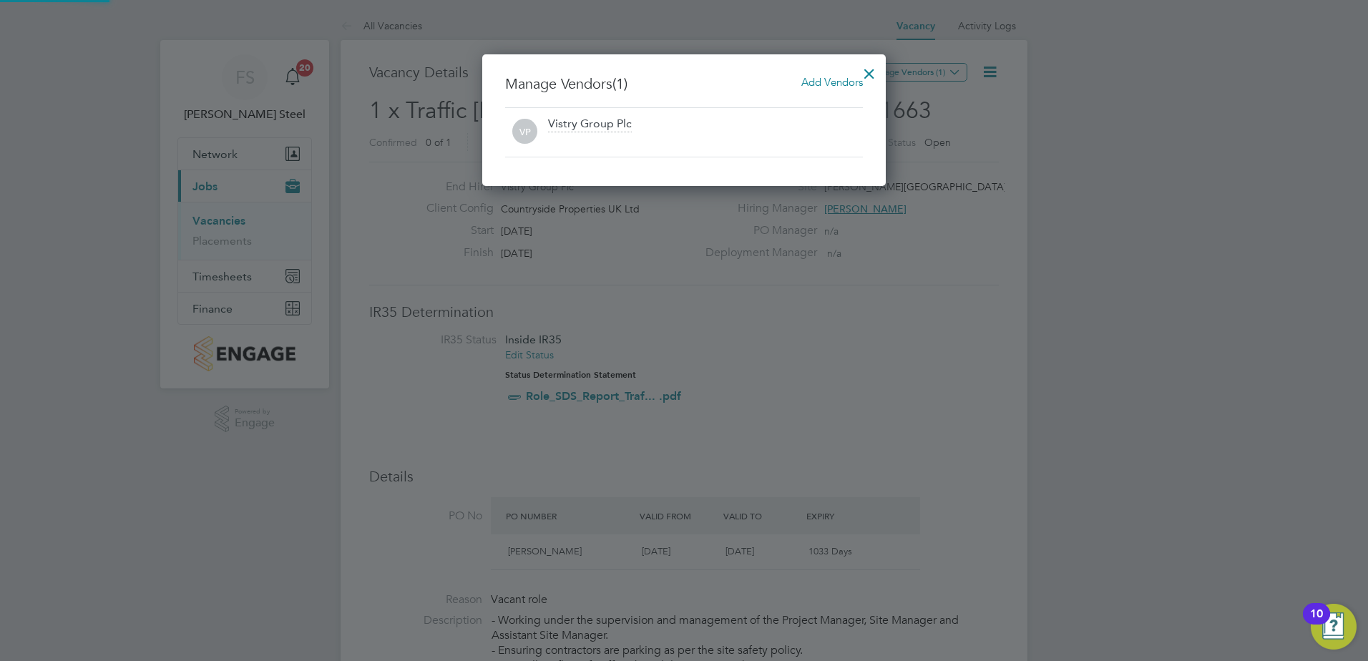
scroll to position [132, 404]
click at [839, 79] on span "Add Vendors" at bounding box center [833, 82] width 62 height 14
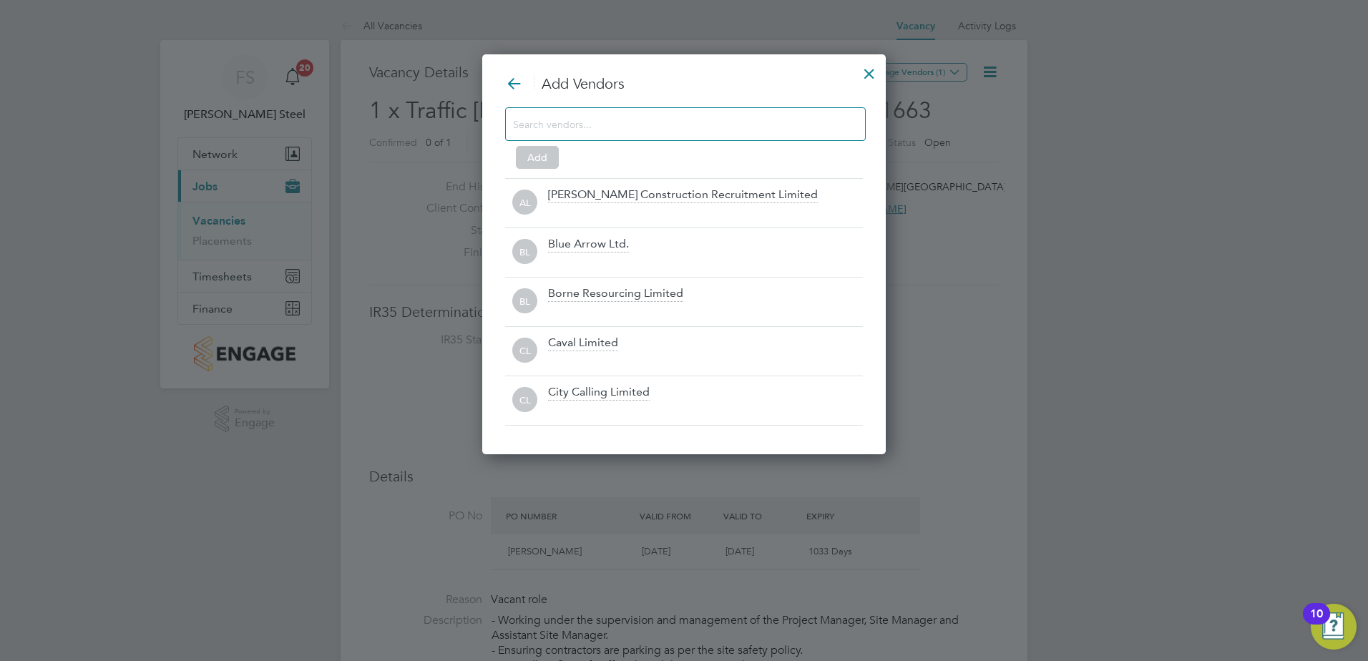
click at [641, 143] on div "Add" at bounding box center [684, 135] width 358 height 57
click at [636, 130] on input at bounding box center [674, 124] width 322 height 19
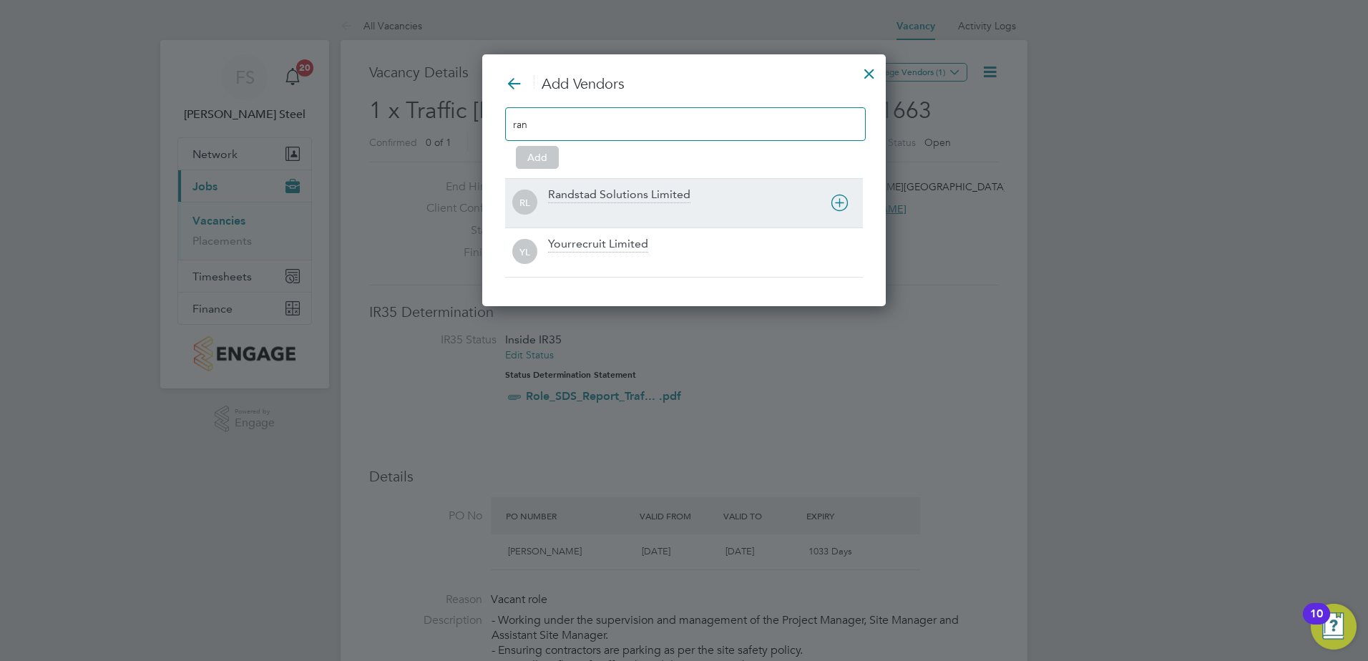
type input "ran"
click at [629, 190] on div "Randstad Solutions Limited" at bounding box center [619, 196] width 142 height 16
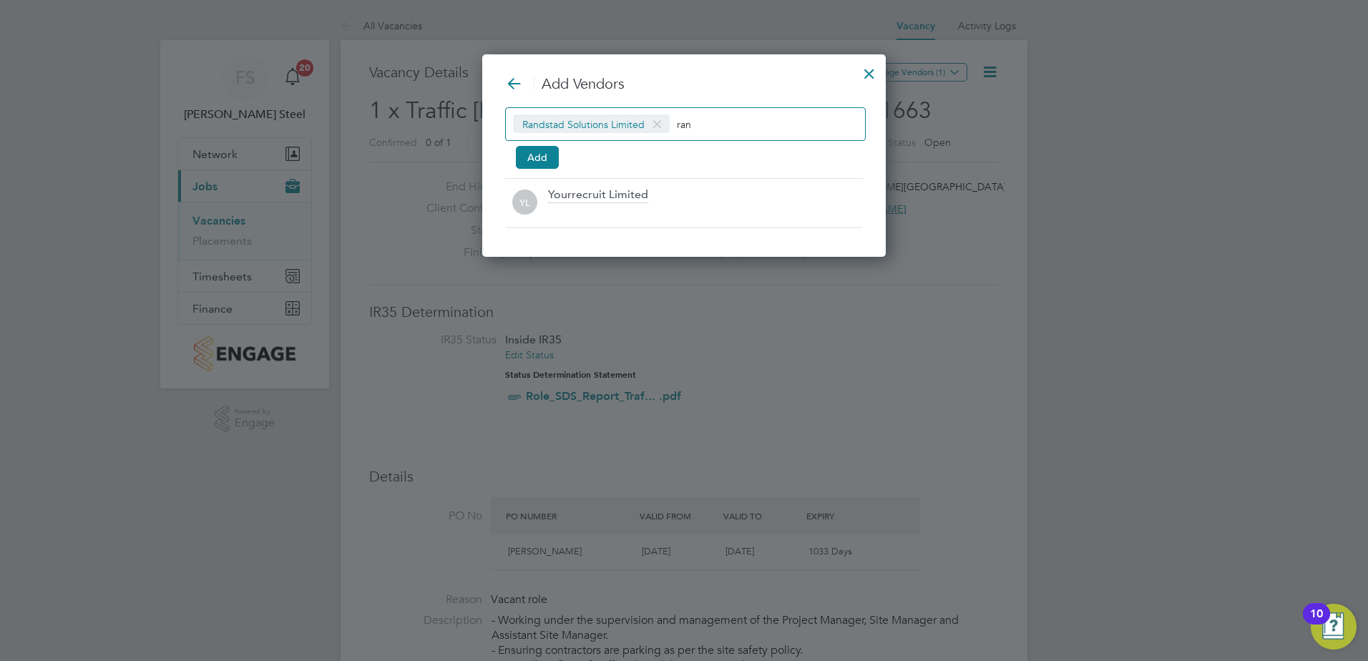
scroll to position [204, 404]
click at [533, 156] on button "Add" at bounding box center [537, 157] width 43 height 23
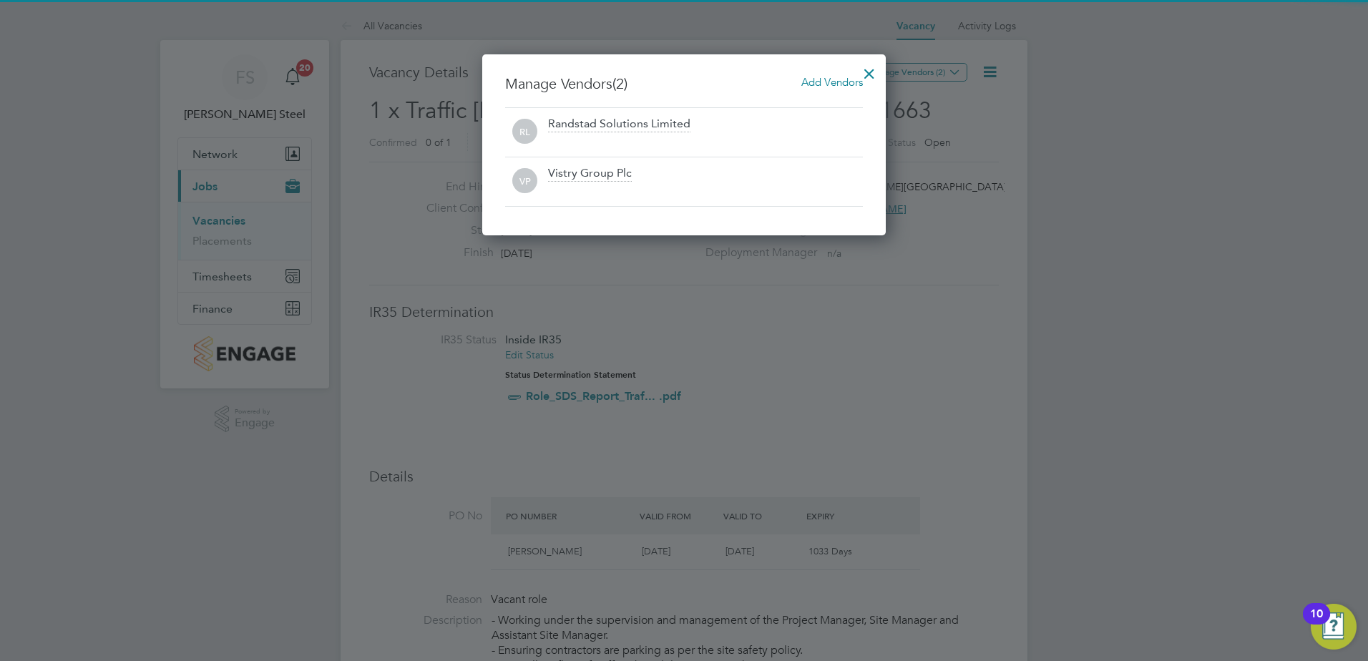
click at [865, 72] on div at bounding box center [870, 70] width 26 height 26
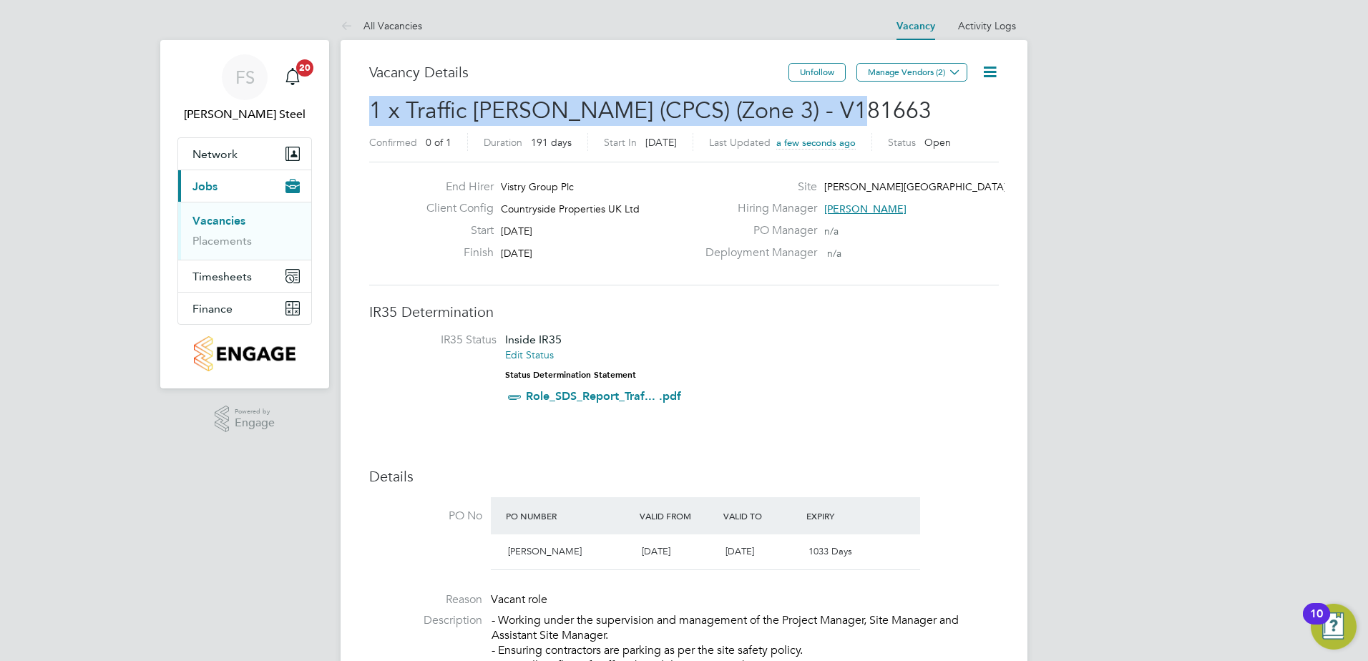
drag, startPoint x: 837, startPoint y: 108, endPoint x: 369, endPoint y: 115, distance: 468.8
copy span "1 x Traffic [PERSON_NAME] (CPCS) (Zone 3) - V181663"
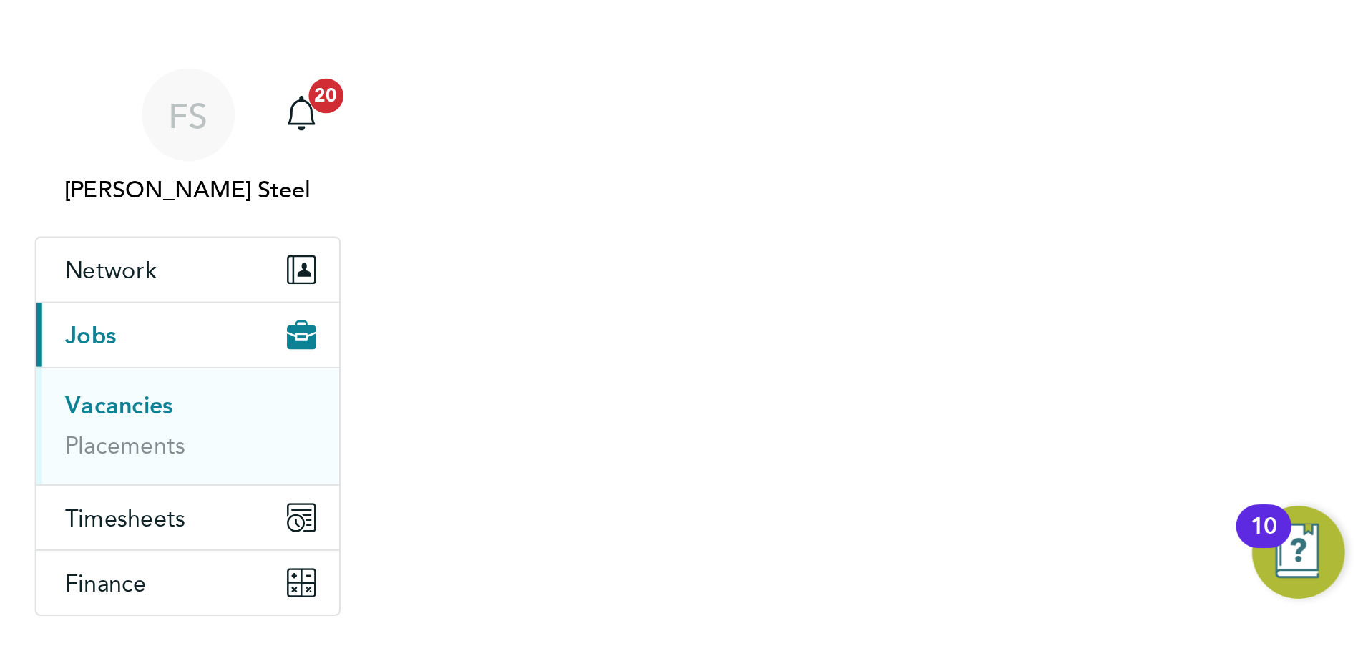
scroll to position [23, 283]
